Goal: Task Accomplishment & Management: Use online tool/utility

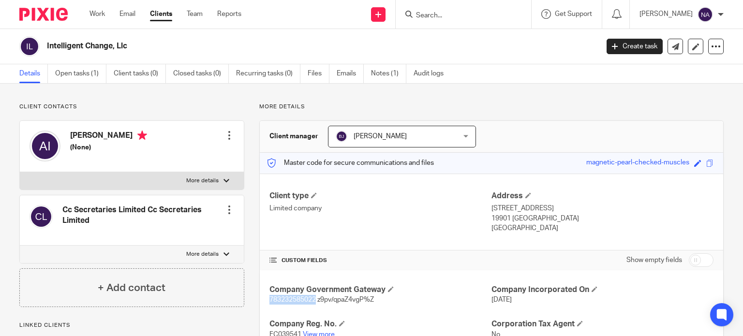
drag, startPoint x: 268, startPoint y: 298, endPoint x: 314, endPoint y: 304, distance: 46.4
click at [314, 304] on p "783232585022 z9pv/qpaZ4vgP%Z" at bounding box center [381, 300] width 222 height 10
copy span "783232585022"
drag, startPoint x: 316, startPoint y: 300, endPoint x: 376, endPoint y: 302, distance: 60.0
click at [376, 302] on p "783232585022 z9pv/qpaZ4vgP%Z" at bounding box center [381, 300] width 222 height 10
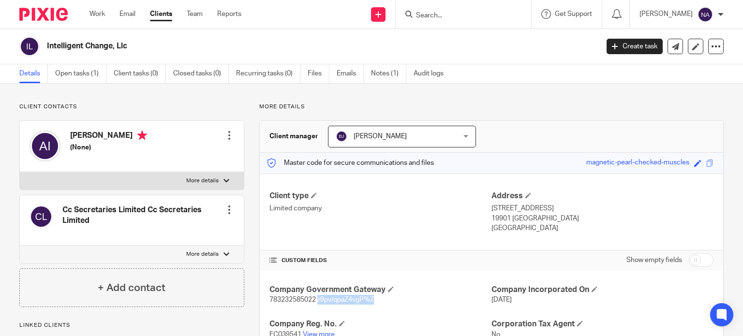
copy span "z9pv/qpaZ4vgP%Z"
click at [282, 300] on span "783232585022 z9pv/qpaZ4vgP%Z" at bounding box center [322, 300] width 105 height 7
copy span "783232585022"
click at [320, 299] on span "783232585022 z9pv/qpaZ4vgP%Z" at bounding box center [322, 300] width 105 height 7
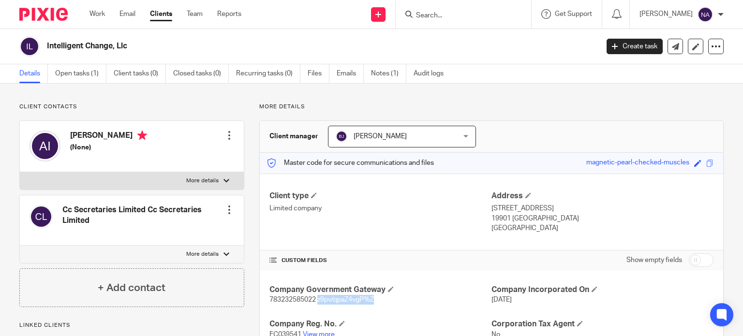
drag, startPoint x: 317, startPoint y: 300, endPoint x: 381, endPoint y: 299, distance: 64.4
click at [381, 299] on p "783232585022 z9pv/qpaZ4vgP%Z" at bounding box center [381, 300] width 222 height 10
copy span "z9pv/qpaZ4vgP%Z"
